Goal: Information Seeking & Learning: Learn about a topic

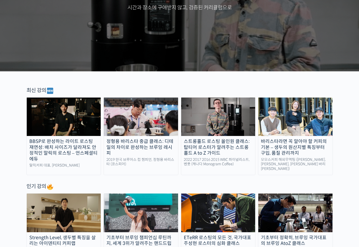
click at [76, 148] on div "BBSP로 완성하는 라이트 로스팅 재연성: 배치 사이즈가 달라져도 안정적인 말릭의 로스팅 – 언스페셜티 에듀" at bounding box center [64, 149] width 74 height 23
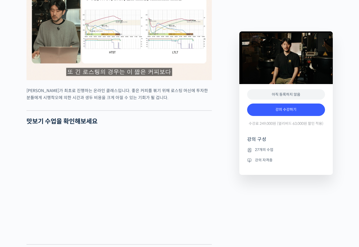
scroll to position [1244, 0]
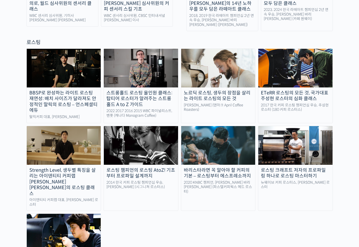
scroll to position [454, 0]
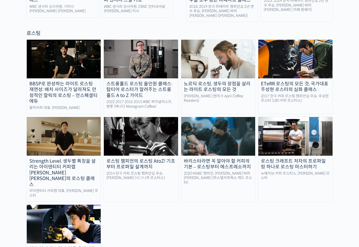
click at [197, 135] on img at bounding box center [218, 136] width 74 height 38
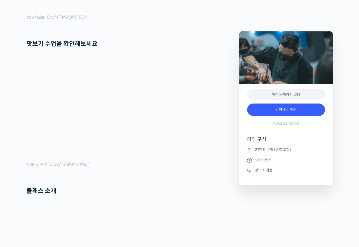
scroll to position [389, 0]
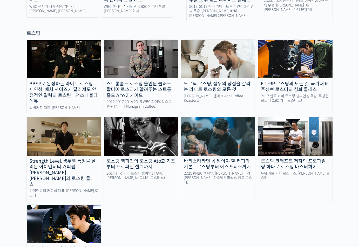
click at [284, 130] on img at bounding box center [295, 136] width 74 height 38
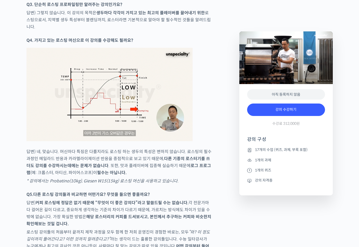
scroll to position [2437, 0]
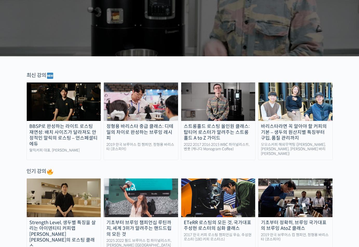
scroll to position [117, 0]
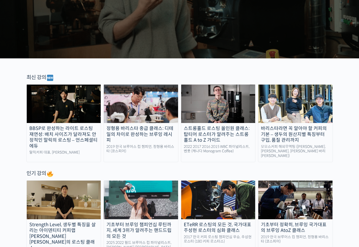
click at [68, 128] on div "BBSP로 완성하는 라이트 로스팅 재연성: 배치 사이즈가 달라져도 안정적인 말릭의 로스팅 – 언스페셜티 에듀" at bounding box center [64, 136] width 74 height 23
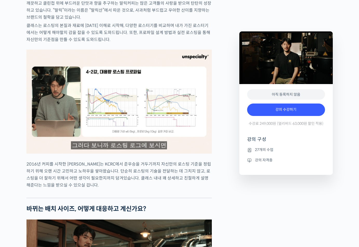
scroll to position [570, 0]
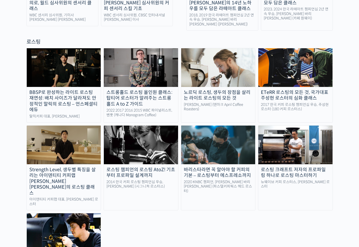
scroll to position [454, 0]
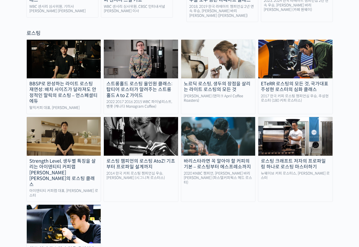
click at [77, 132] on img at bounding box center [64, 136] width 74 height 38
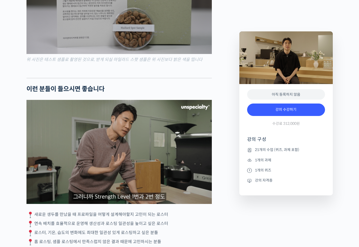
scroll to position [1348, 0]
